Goal: Transaction & Acquisition: Purchase product/service

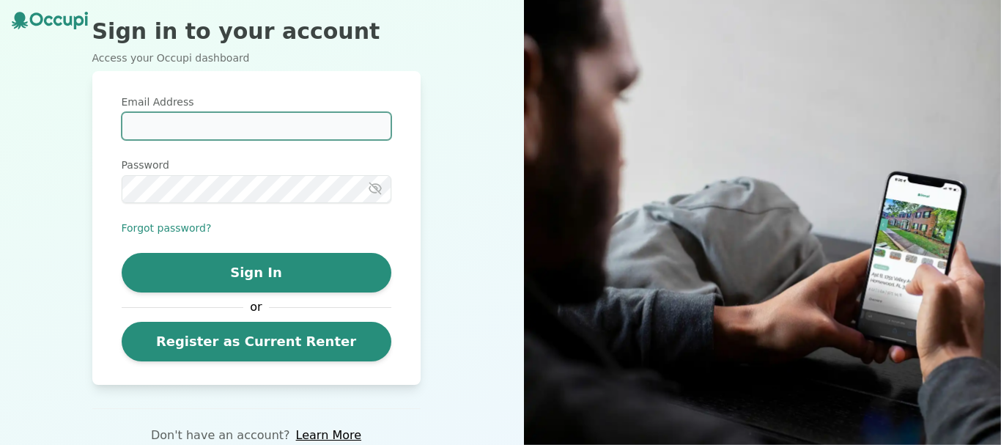
click at [136, 126] on input "Email Address" at bounding box center [257, 126] width 270 height 28
type input "**********"
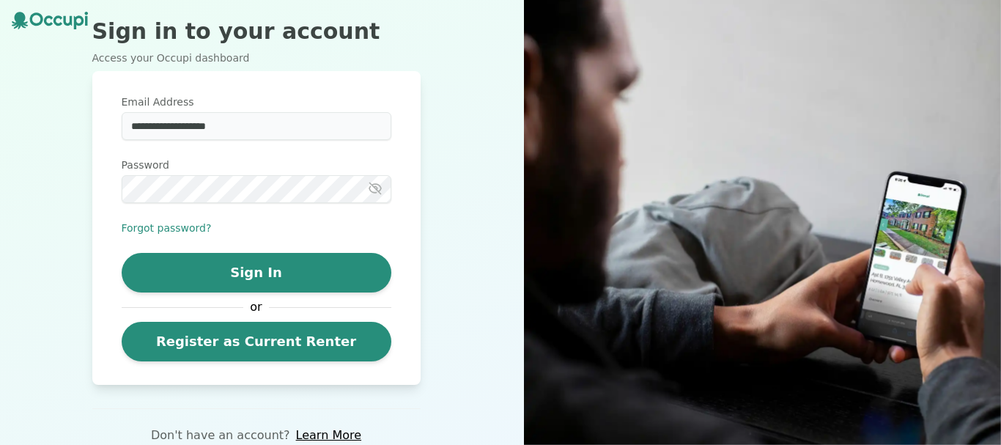
click at [374, 185] on icon "button" at bounding box center [375, 188] width 15 height 15
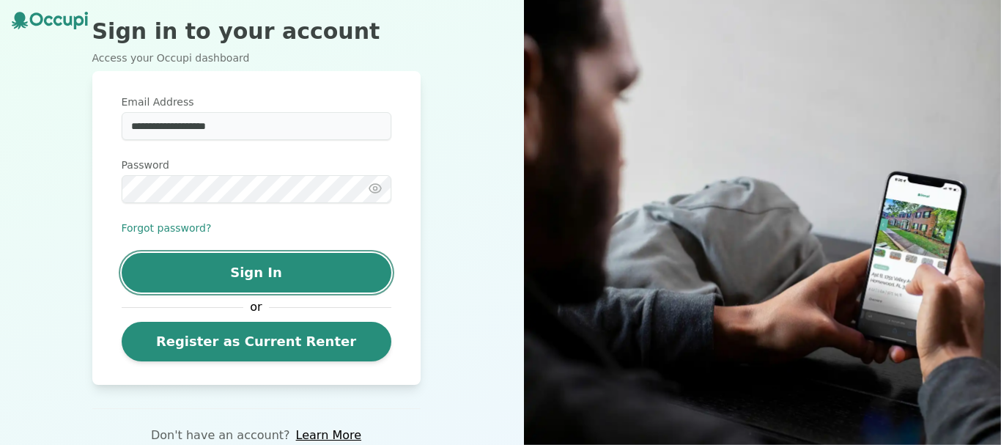
drag, startPoint x: 267, startPoint y: 271, endPoint x: 257, endPoint y: 275, distance: 10.9
click at [268, 273] on button "Sign In" at bounding box center [257, 273] width 270 height 40
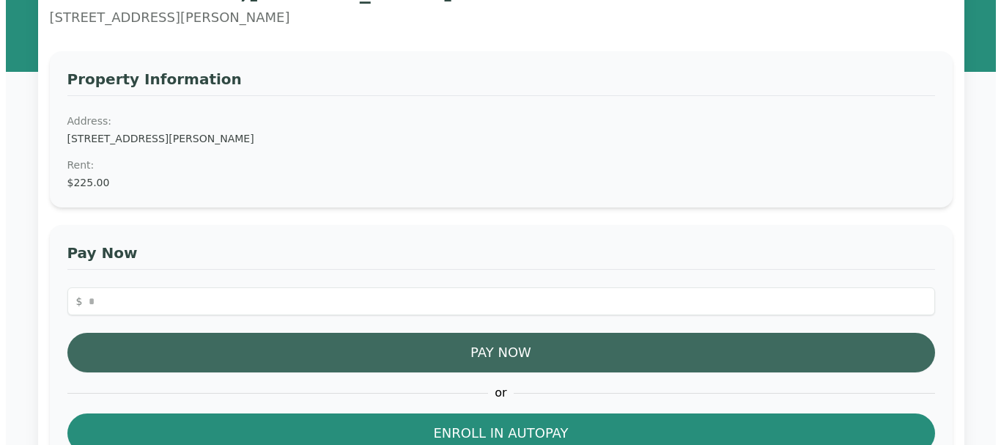
scroll to position [98, 0]
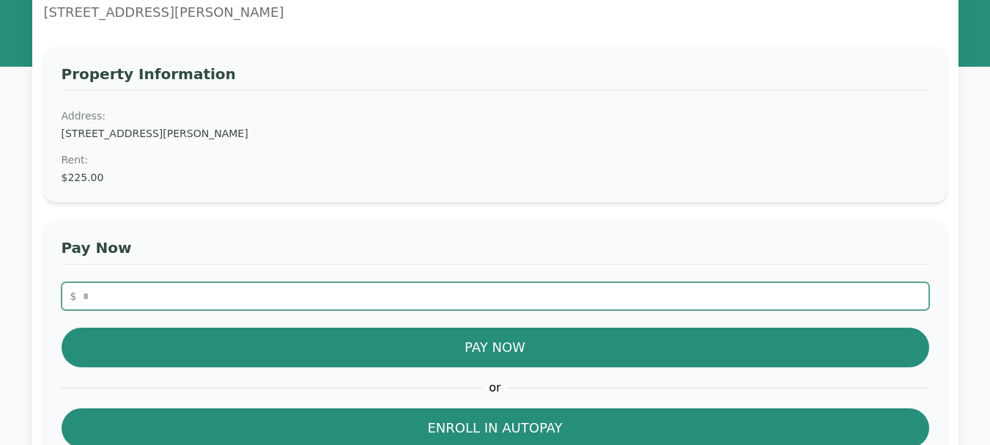
click at [94, 290] on input "number" at bounding box center [496, 296] width 868 height 28
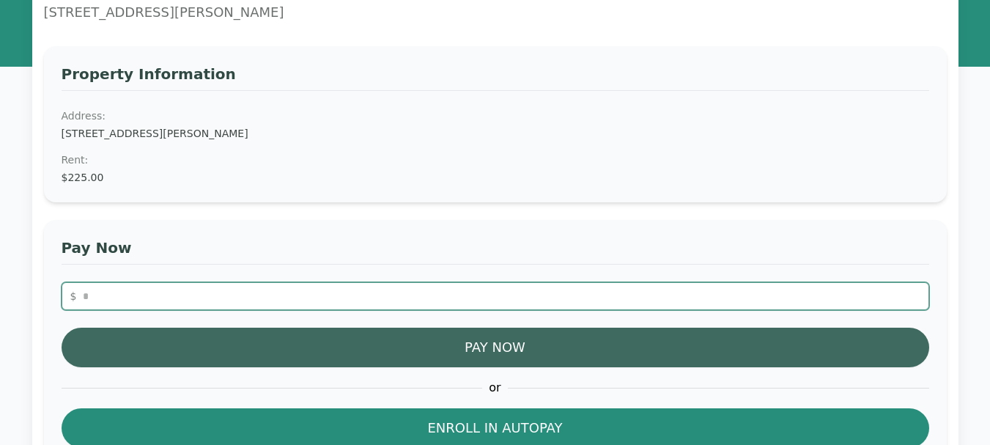
type input "***"
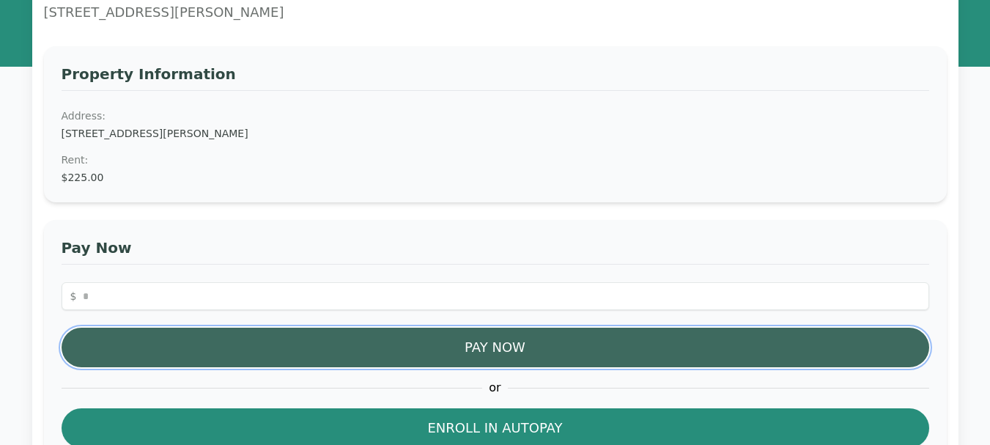
click at [503, 345] on button "Pay Now" at bounding box center [496, 348] width 868 height 40
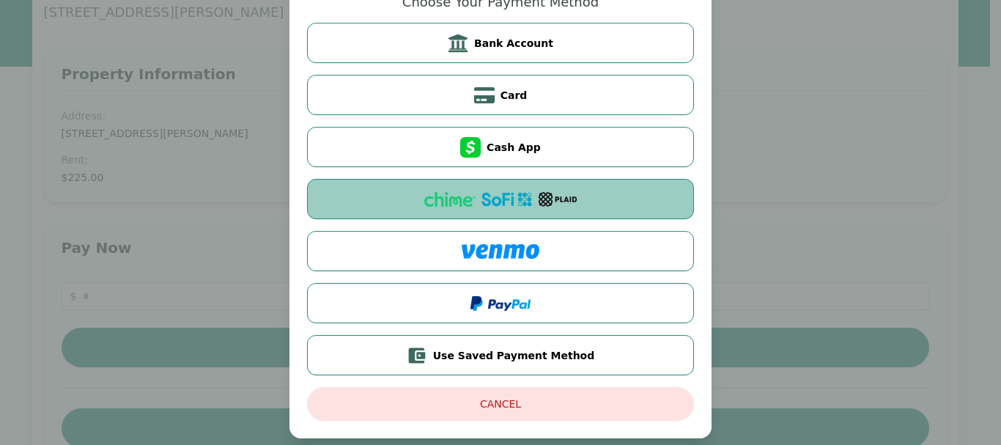
scroll to position [112, 0]
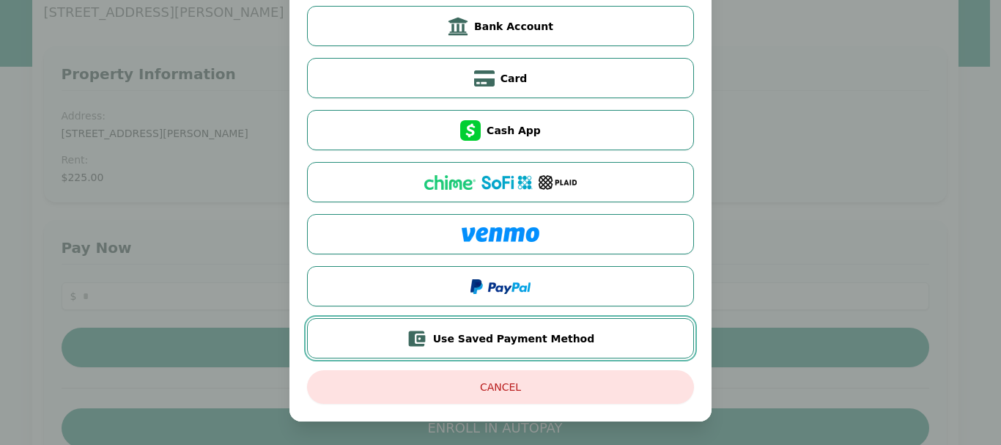
click at [488, 334] on span "Use Saved Payment Method" at bounding box center [514, 338] width 162 height 15
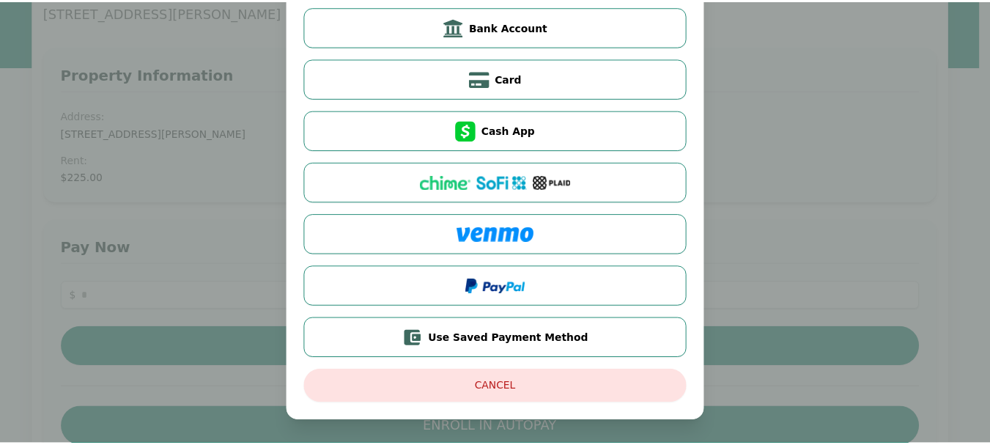
scroll to position [0, 0]
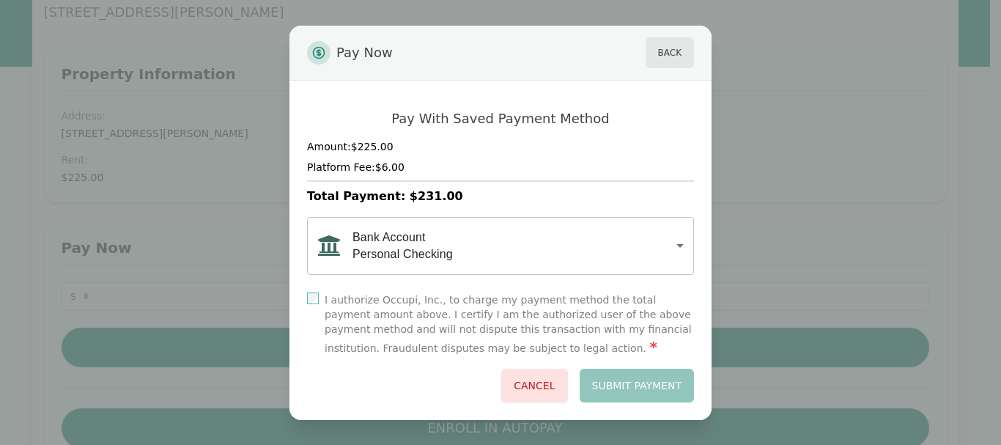
click at [310, 297] on div "Pay With Saved Payment Method Amount: $225.00 Platform Fee: $6.00 Total Payment…" at bounding box center [501, 250] width 422 height 339
click at [643, 389] on button "Submit Payment" at bounding box center [637, 386] width 115 height 34
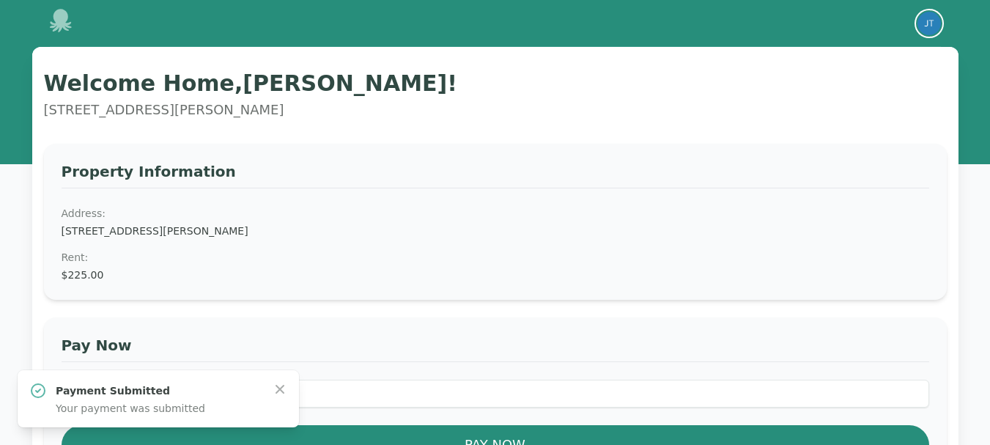
click at [928, 22] on img "button" at bounding box center [929, 23] width 23 height 23
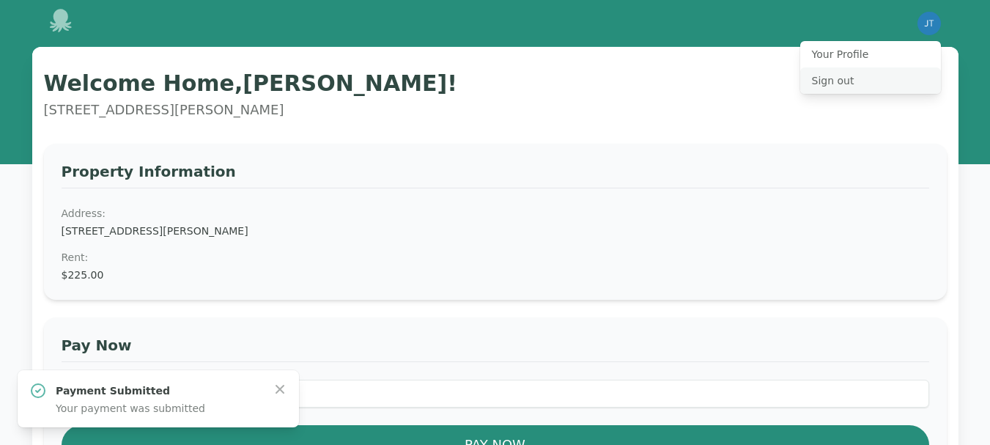
click at [836, 84] on button "Sign out" at bounding box center [871, 80] width 141 height 26
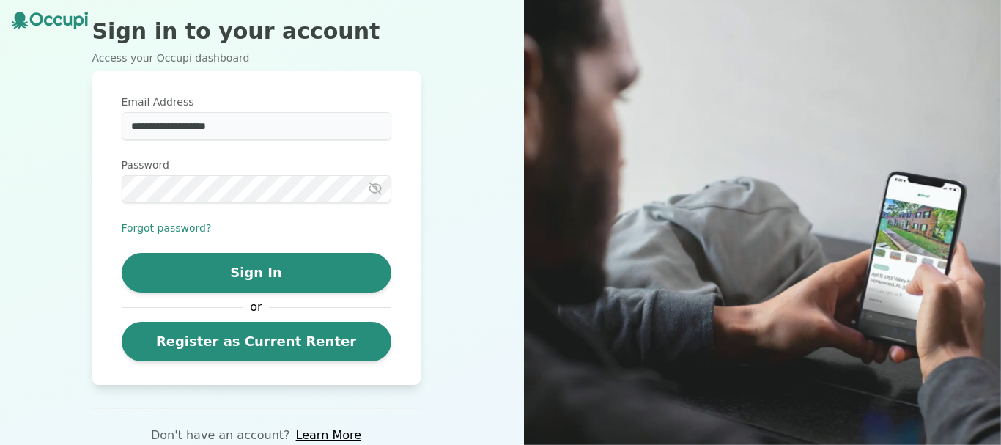
click at [621, 128] on img at bounding box center [762, 222] width 477 height 445
click at [619, 122] on img at bounding box center [762, 222] width 477 height 445
